Goal: Transaction & Acquisition: Subscribe to service/newsletter

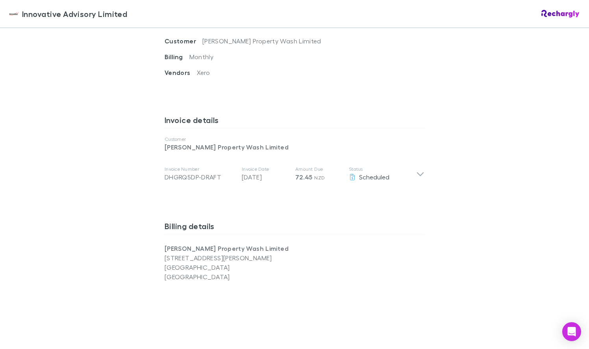
scroll to position [512, 0]
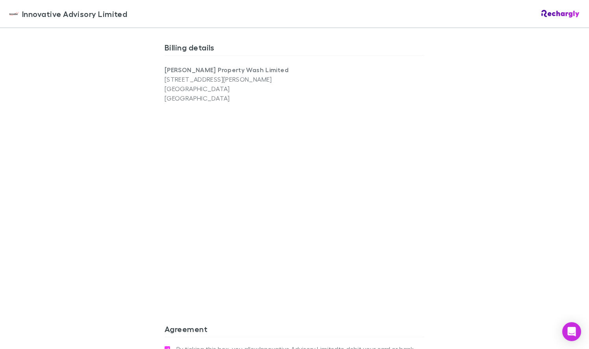
click at [119, 207] on div "Innovative Advisory Limited Innovative Advisory Limited Software subscriptions …" at bounding box center [294, 174] width 589 height 349
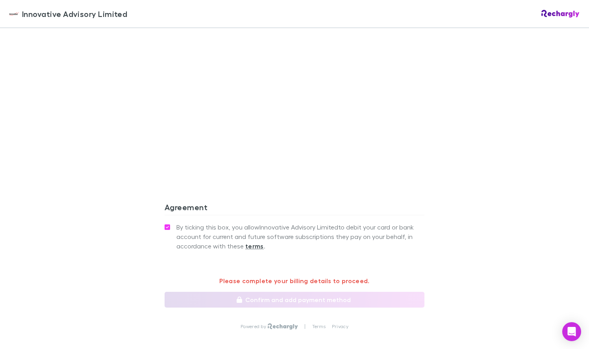
scroll to position [597, 0]
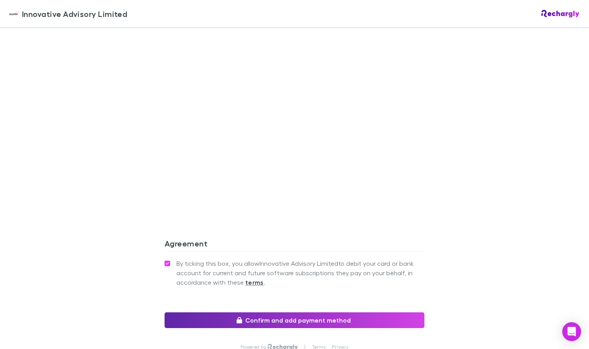
click at [93, 207] on div "Innovative Advisory Limited Innovative Advisory Limited Software subscriptions …" at bounding box center [294, 174] width 589 height 349
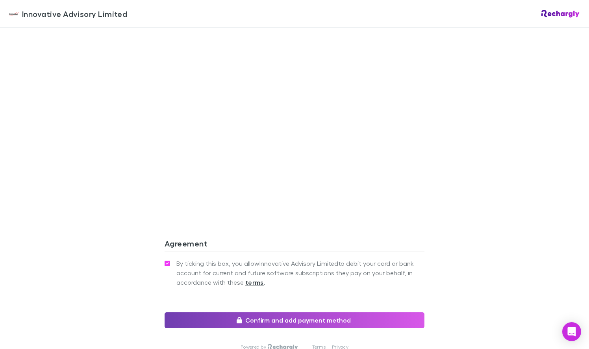
click at [347, 317] on button "Confirm and add payment method" at bounding box center [295, 320] width 260 height 16
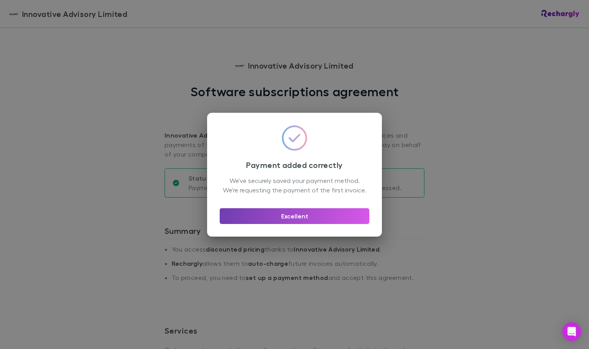
click at [322, 219] on button "Excellent" at bounding box center [295, 216] width 150 height 16
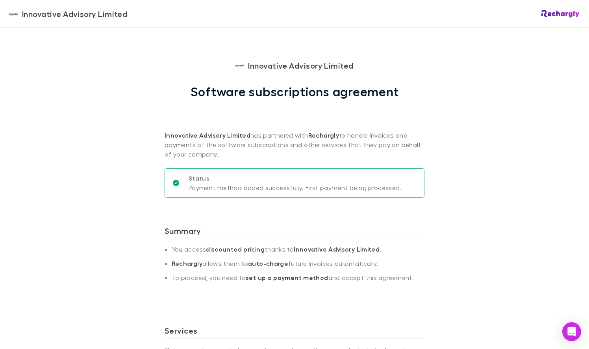
click at [45, 194] on div "Innovative Advisory Limited Innovative Advisory Limited Software subscriptions …" at bounding box center [294, 174] width 589 height 349
